Goal: Find specific page/section: Find specific page/section

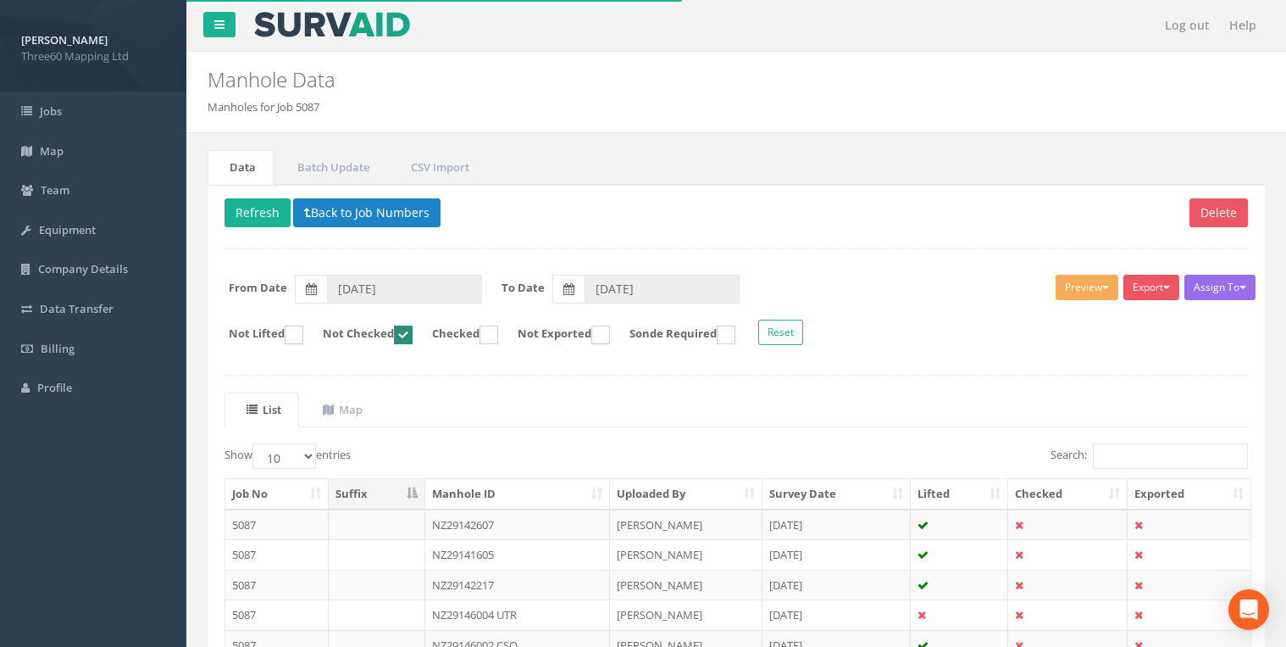
scroll to position [169, 0]
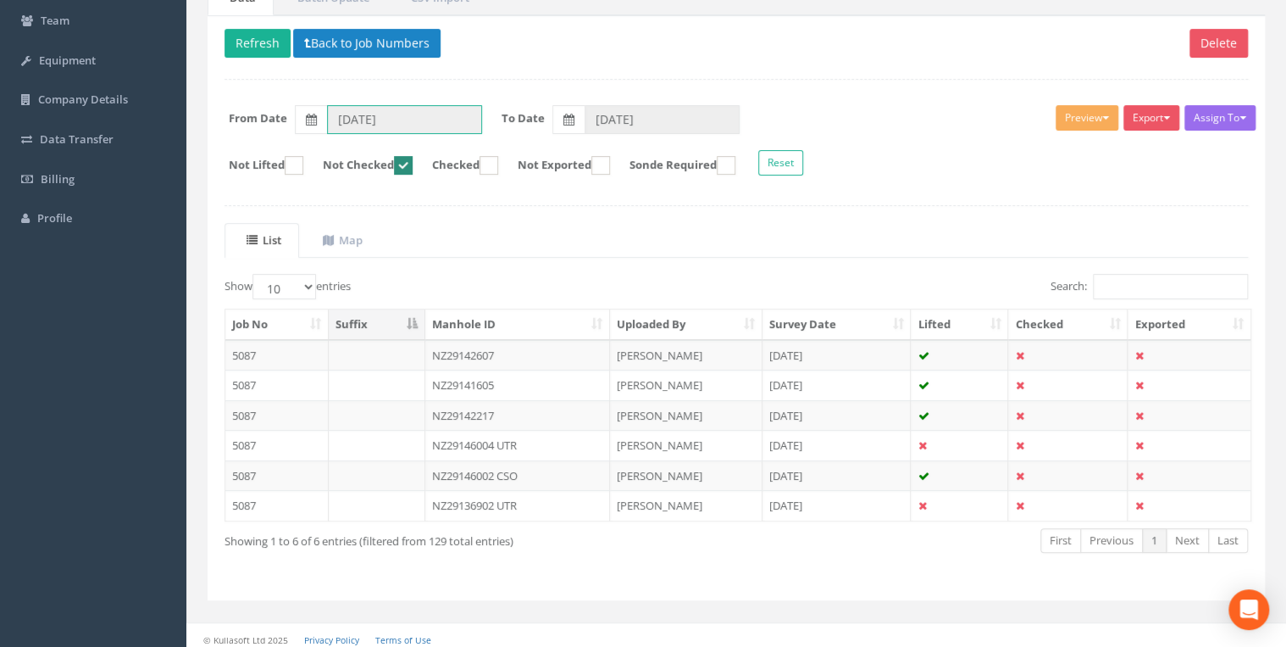
click at [411, 114] on input "[DATE]" at bounding box center [404, 119] width 155 height 29
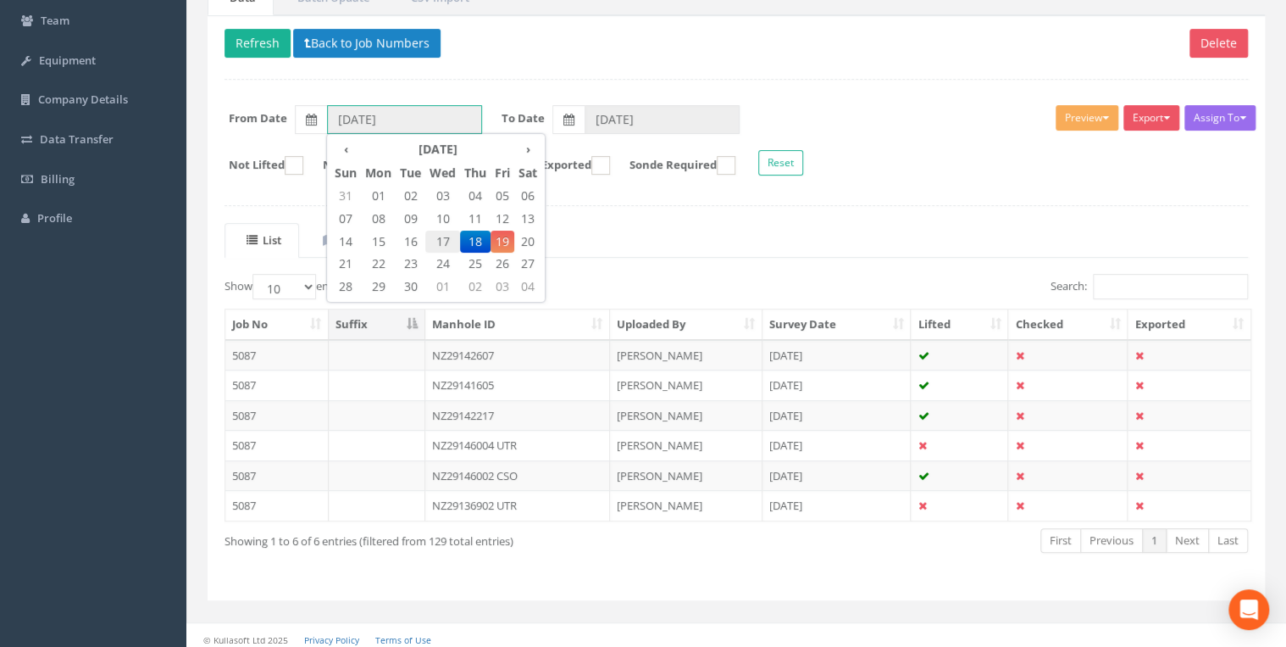
click at [444, 237] on span "17" at bounding box center [442, 241] width 35 height 22
type input "[DATE]"
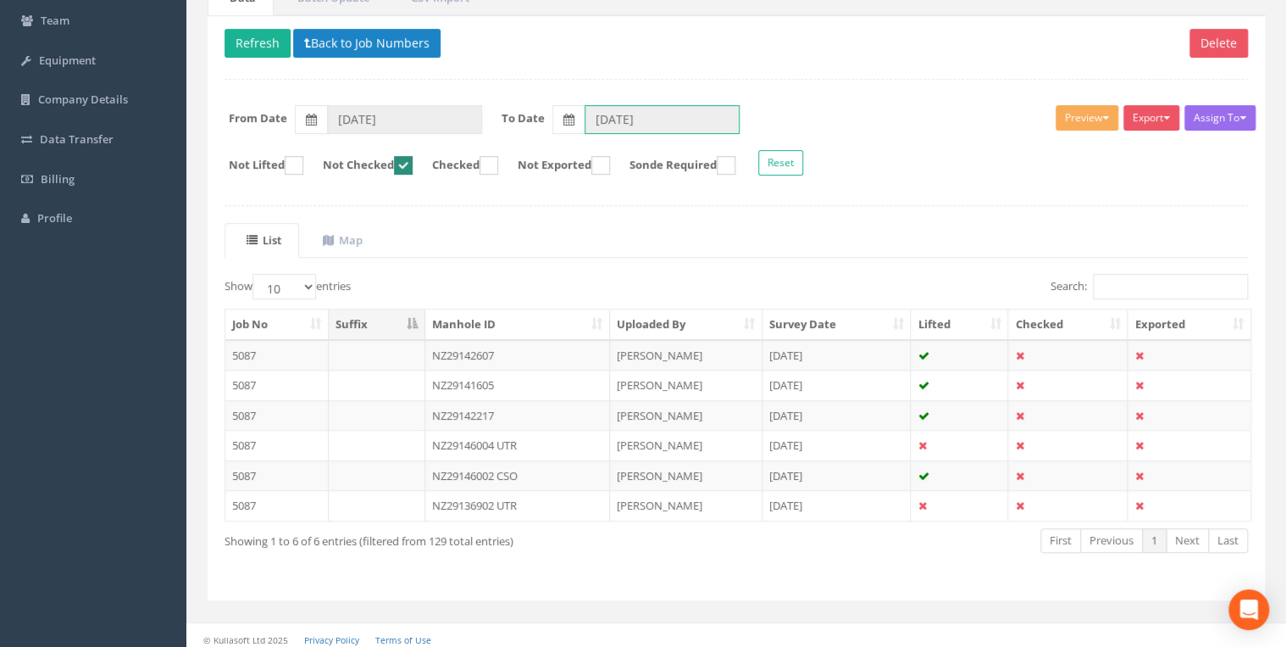
click at [642, 120] on input "[DATE]" at bounding box center [662, 119] width 155 height 29
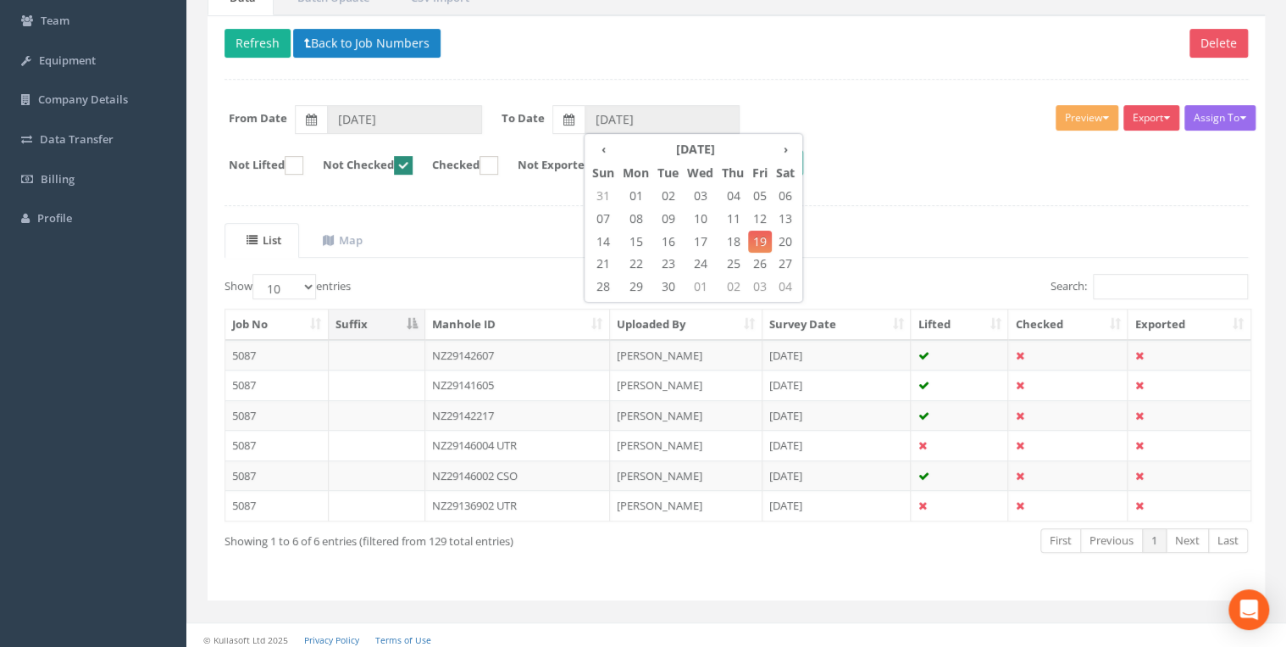
click at [488, 230] on ul "List Map" at bounding box center [737, 240] width 1024 height 35
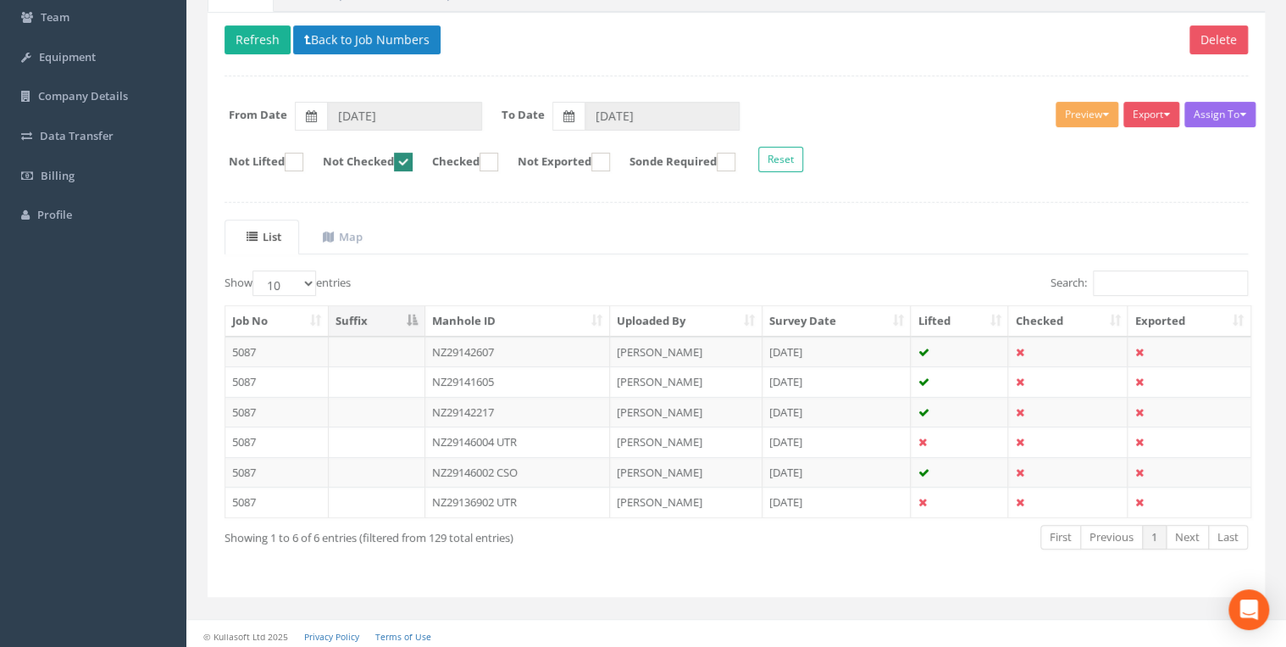
scroll to position [174, 0]
click at [608, 114] on input "[DATE]" at bounding box center [662, 115] width 155 height 29
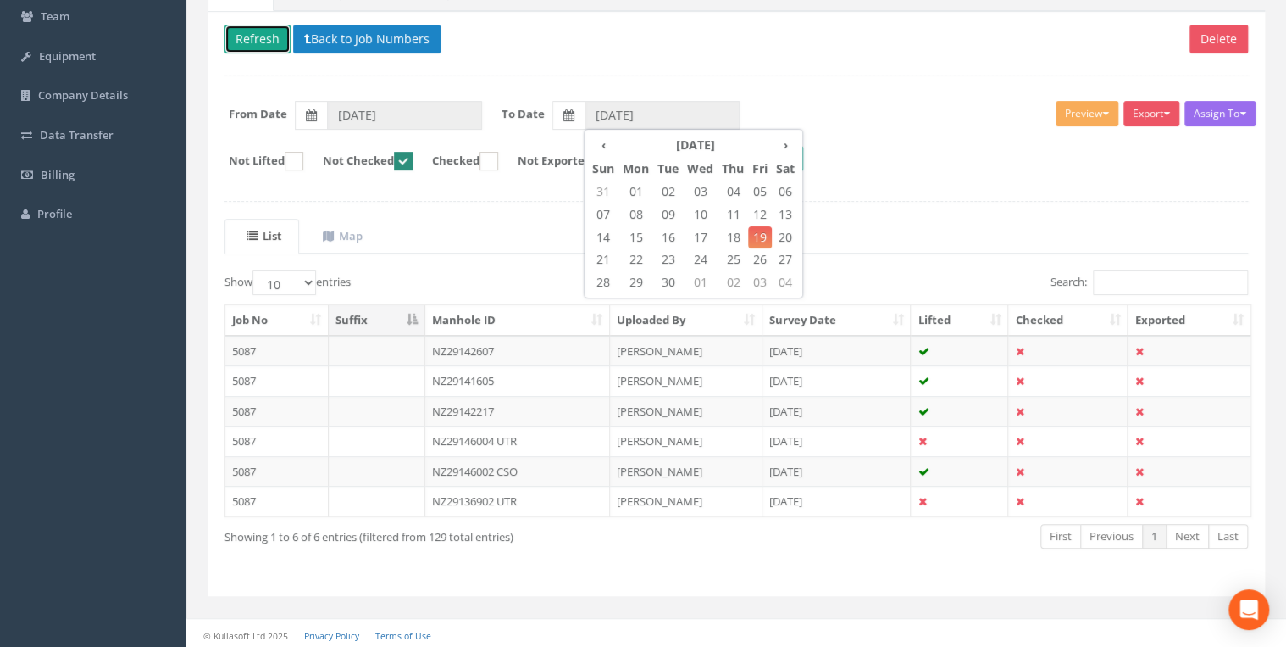
click at [264, 45] on button "Refresh" at bounding box center [258, 39] width 66 height 29
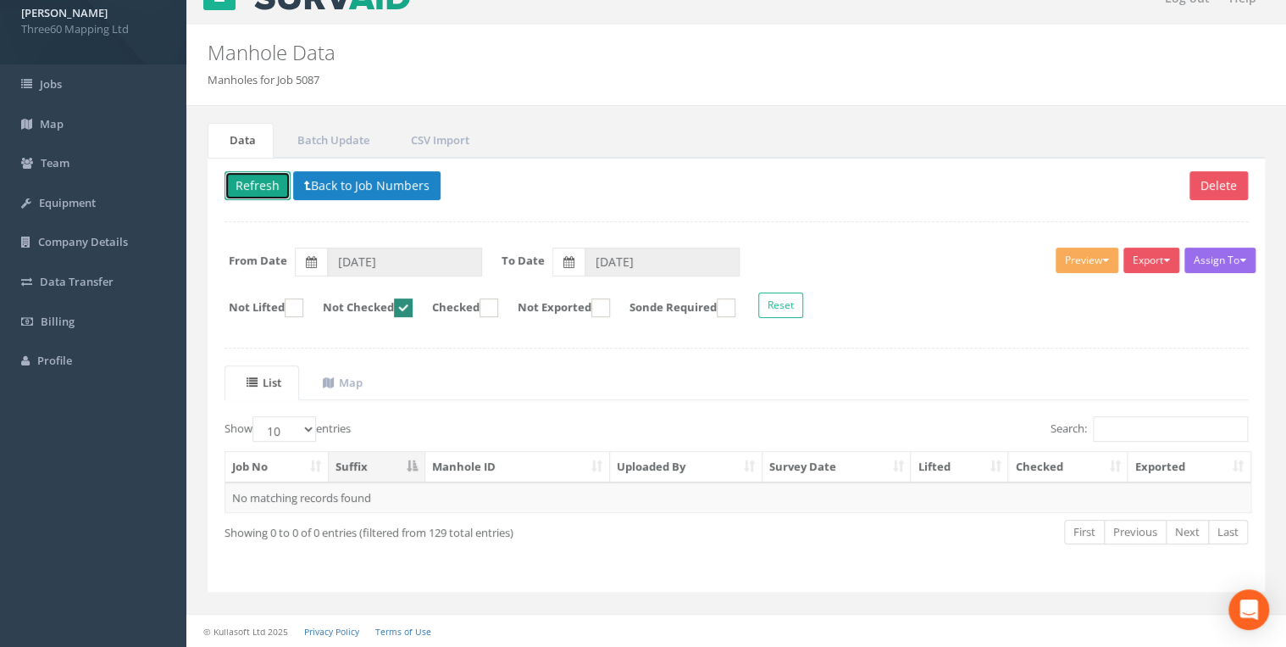
scroll to position [24, 0]
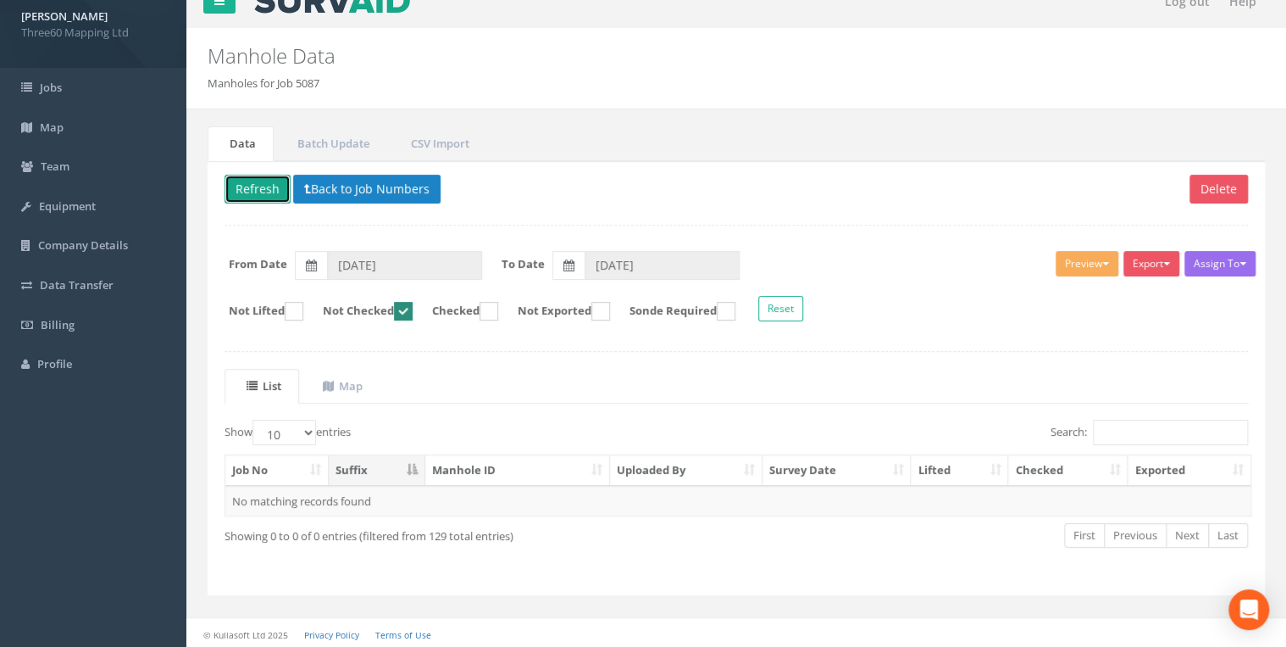
click at [413, 308] on ins at bounding box center [403, 311] width 19 height 19
checkbox input "false"
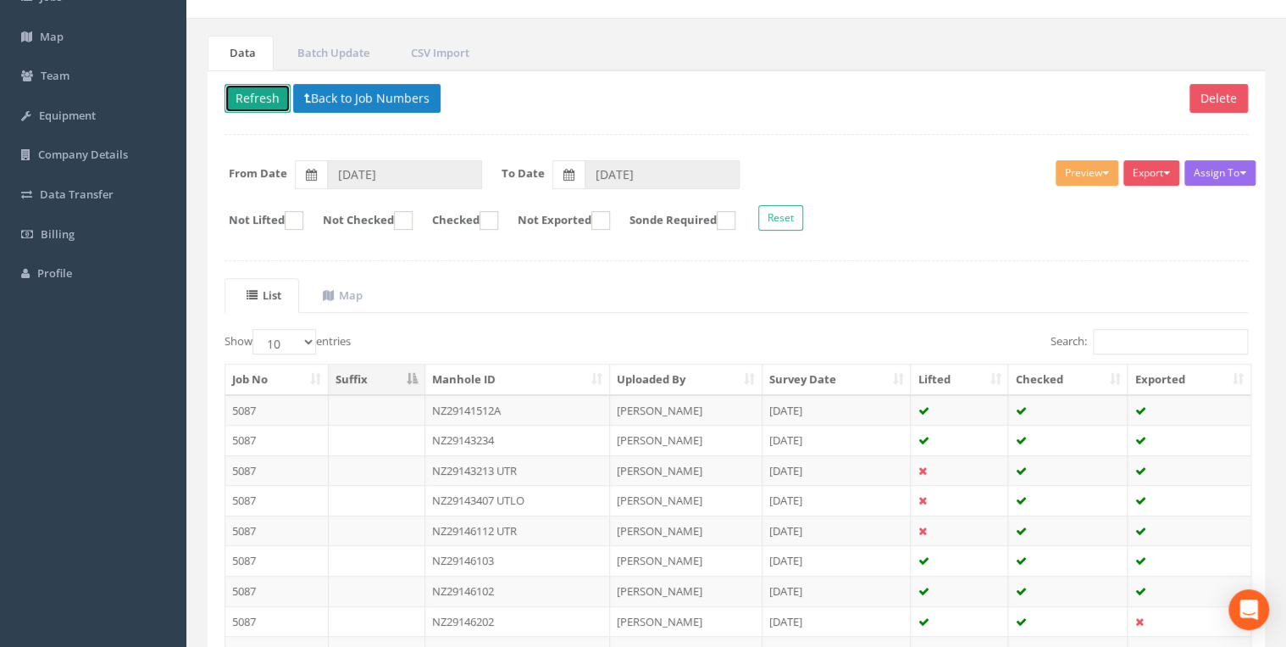
scroll to position [113, 0]
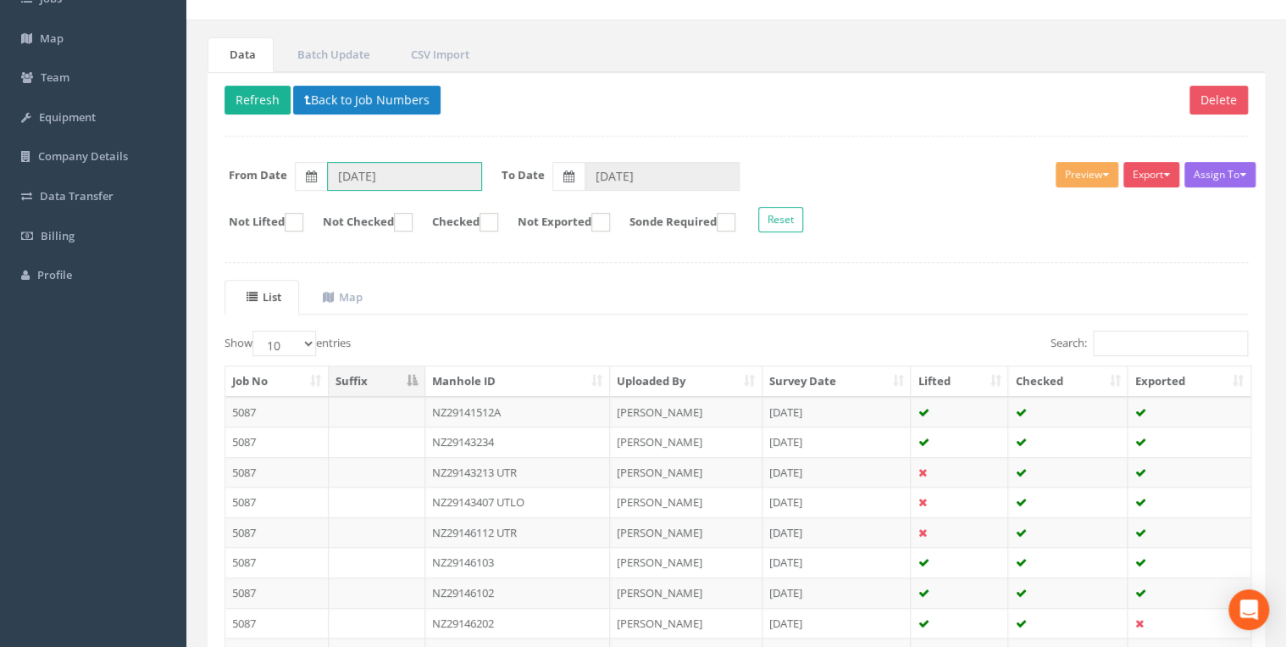
click at [356, 173] on input "[DATE]" at bounding box center [404, 176] width 155 height 29
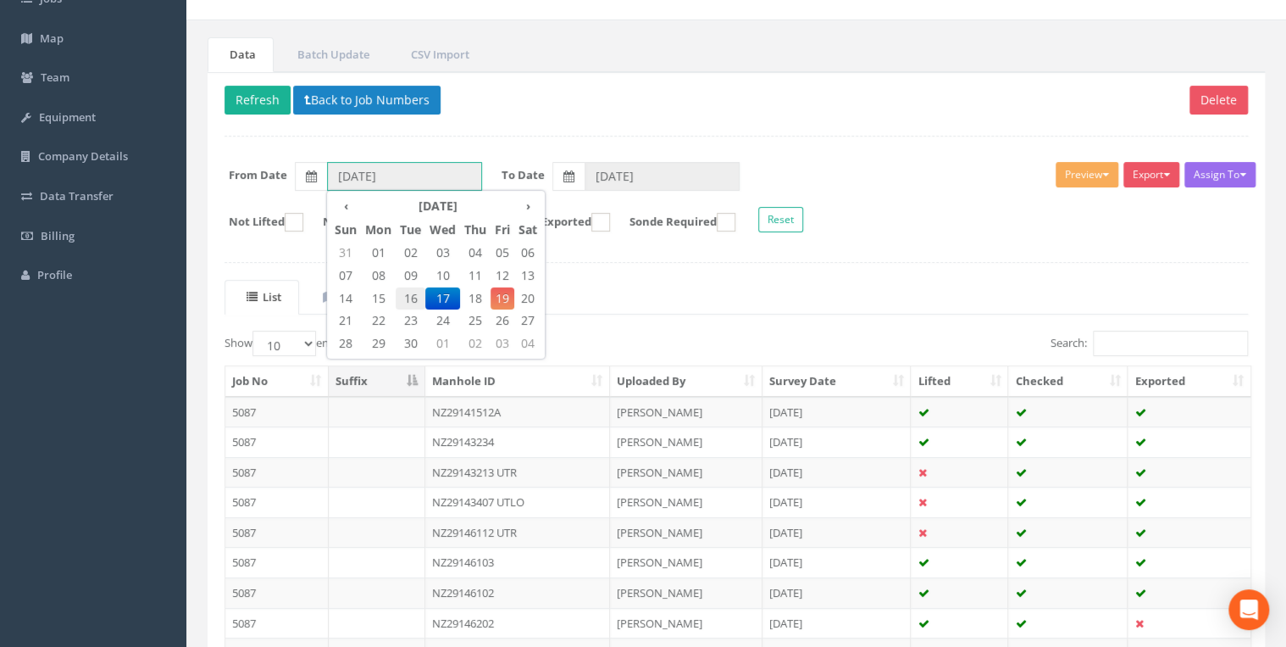
click at [407, 292] on span "16" at bounding box center [411, 298] width 30 height 22
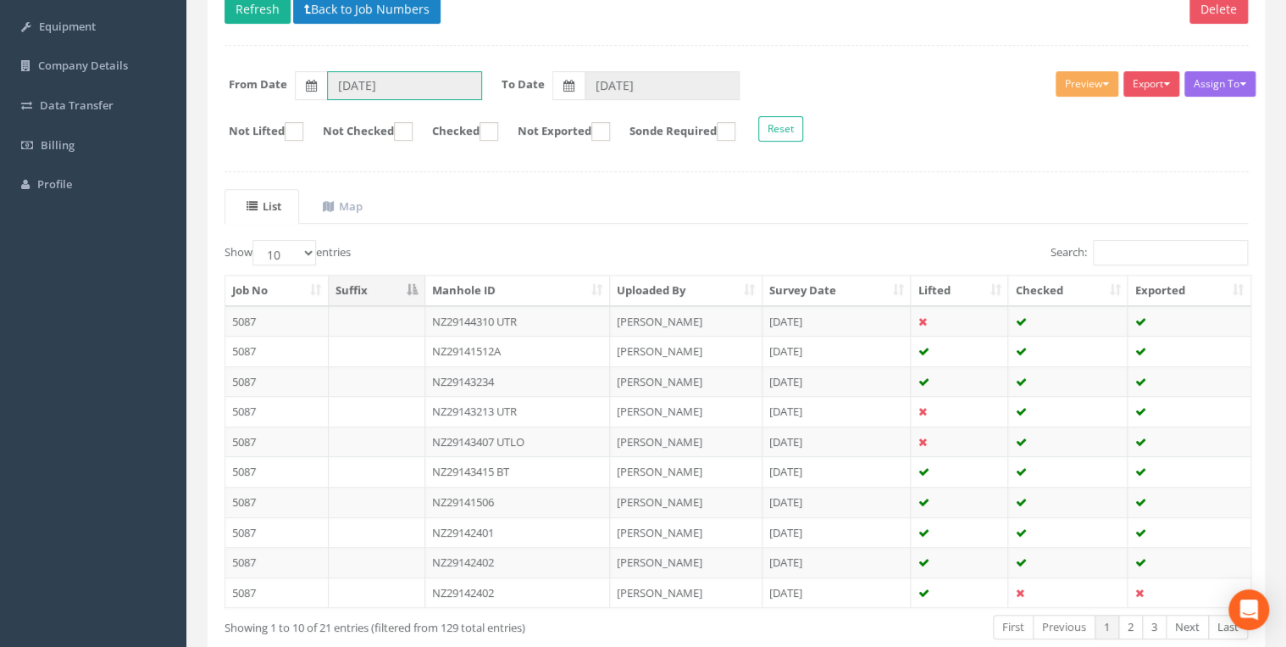
scroll to position [294, 0]
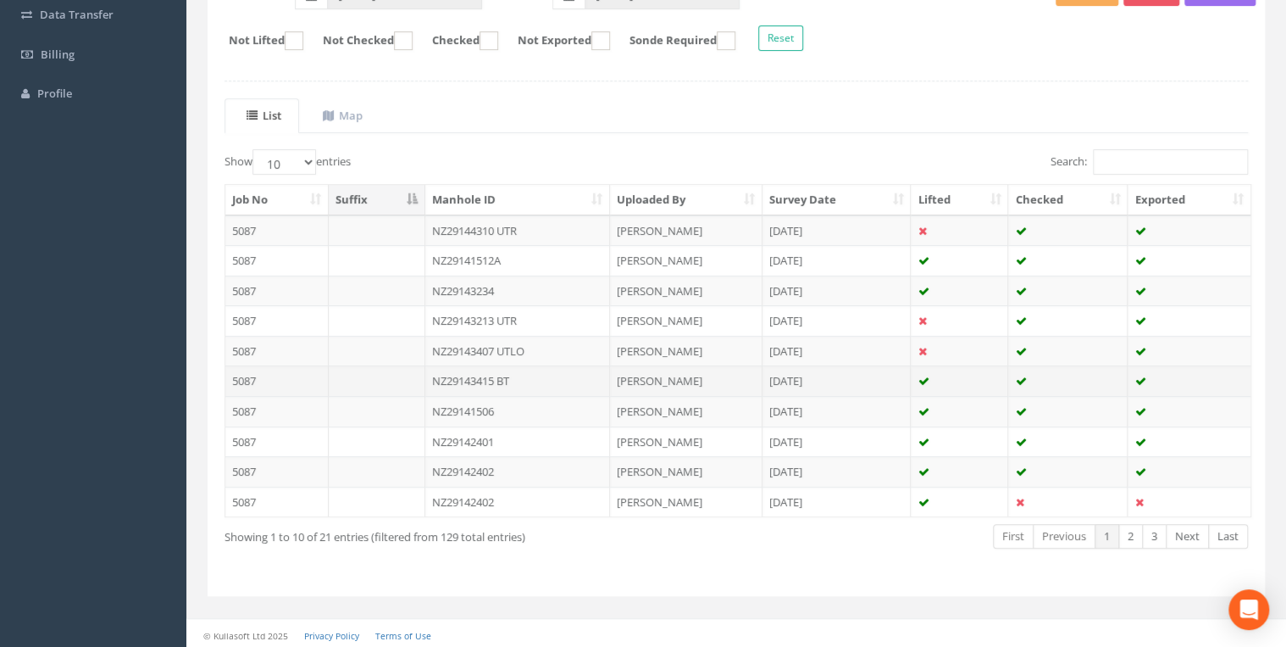
click at [515, 375] on td "NZ29143415 BT" at bounding box center [517, 380] width 185 height 31
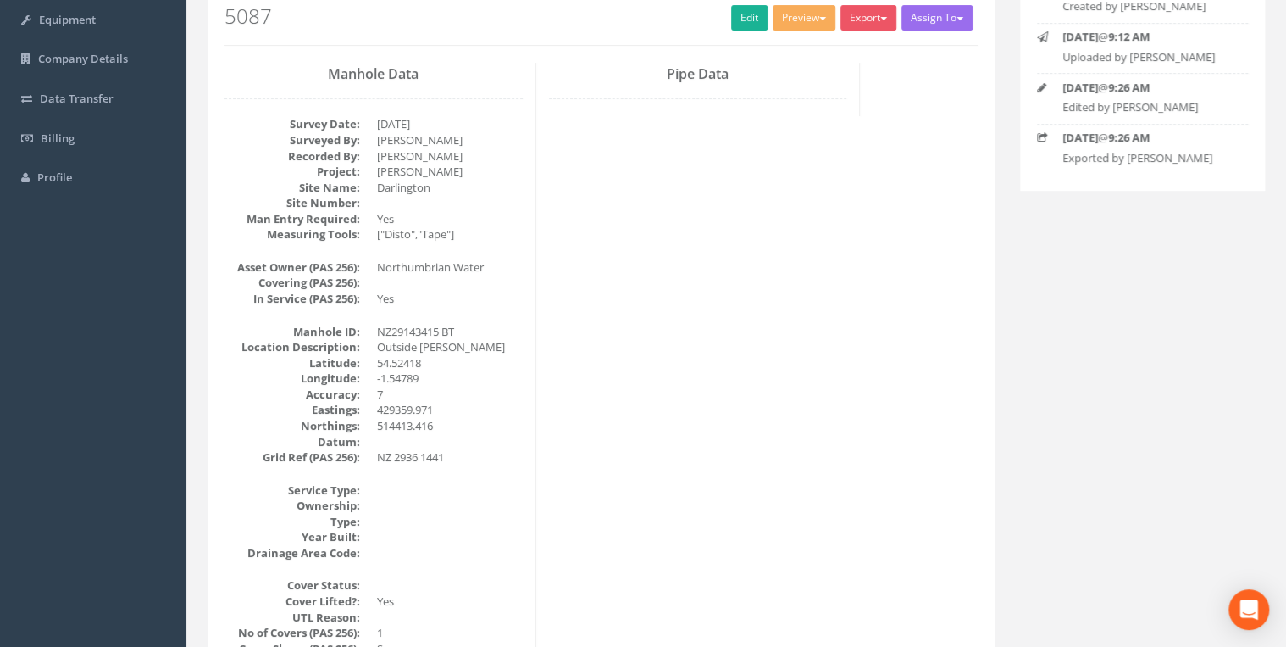
scroll to position [0, 0]
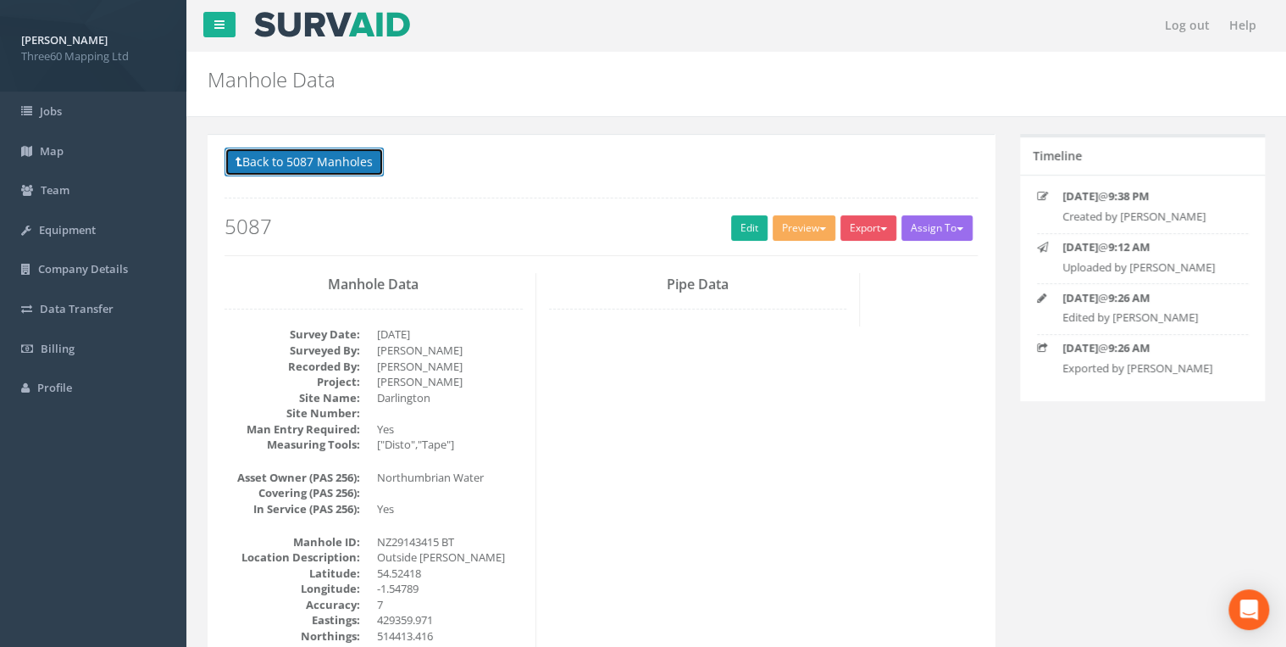
click at [307, 156] on button "Back to 5087 Manholes" at bounding box center [304, 161] width 159 height 29
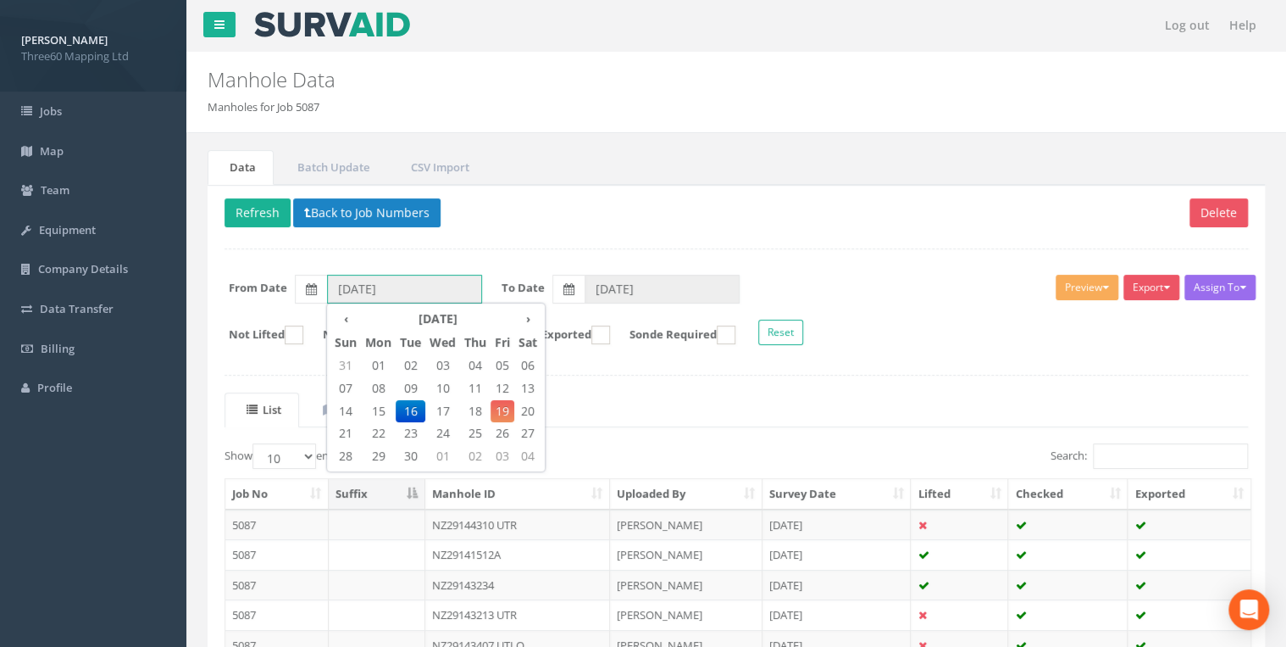
click at [402, 275] on input "[DATE]" at bounding box center [404, 289] width 155 height 29
click at [483, 405] on span "18" at bounding box center [475, 411] width 31 height 22
type input "[DATE]"
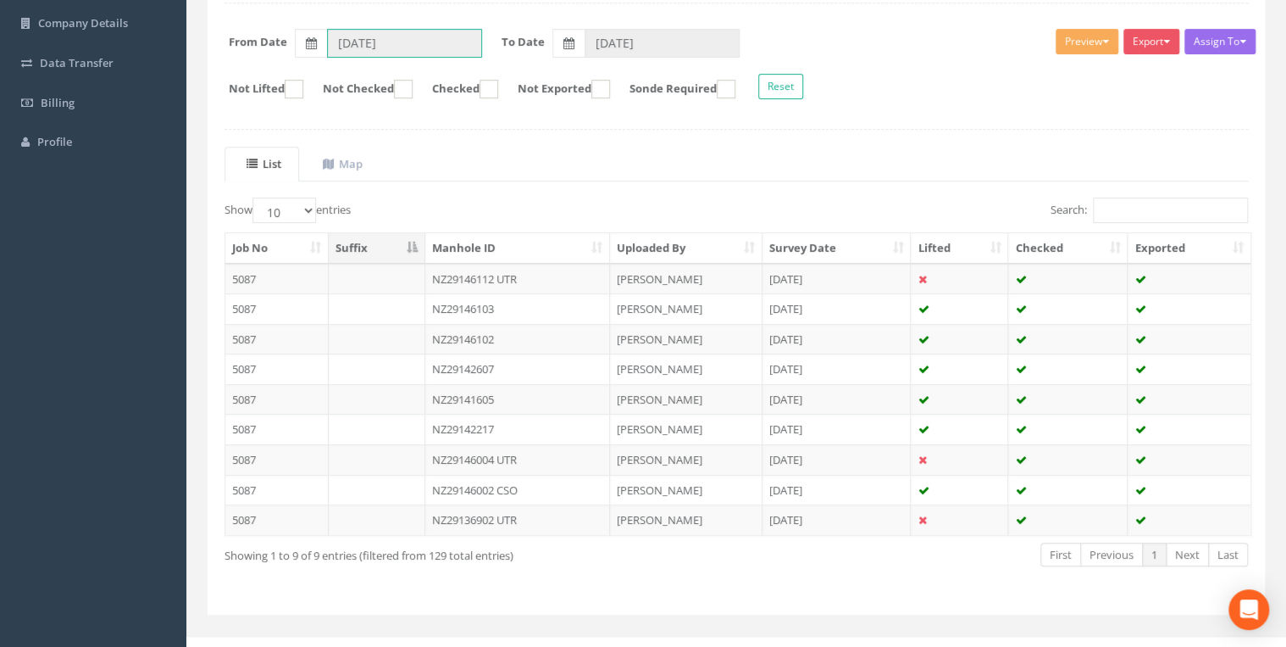
scroll to position [264, 0]
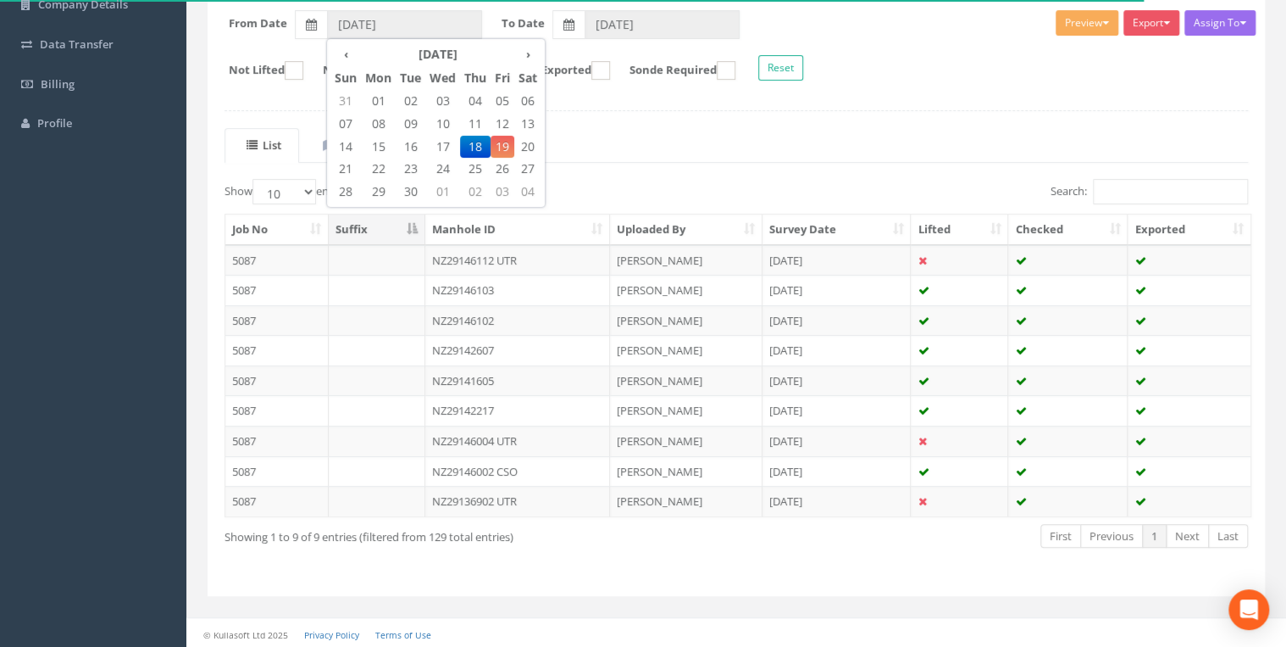
click at [607, 136] on ul "List Map" at bounding box center [737, 145] width 1024 height 35
